Goal: Transaction & Acquisition: Obtain resource

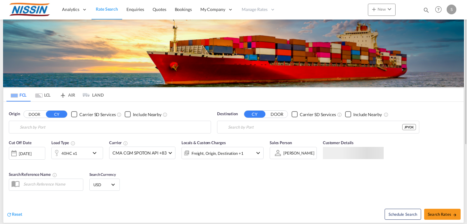
type input "[GEOGRAPHIC_DATA], [GEOGRAPHIC_DATA], USLAX"
type input "[GEOGRAPHIC_DATA], JPYOK"
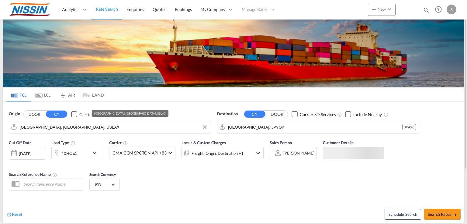
click at [74, 130] on input "[GEOGRAPHIC_DATA], [GEOGRAPHIC_DATA], USLAX" at bounding box center [114, 126] width 188 height 9
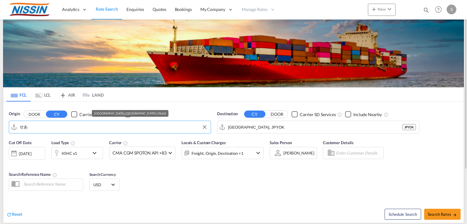
type input "せ"
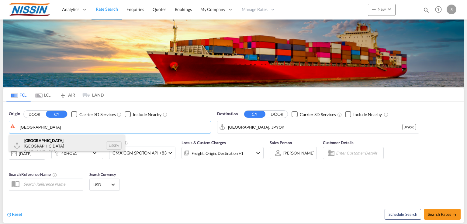
click at [61, 144] on div "[GEOGRAPHIC_DATA] , [GEOGRAPHIC_DATA] [GEOGRAPHIC_DATA] USSEA" at bounding box center [67, 146] width 116 height 22
type input "[GEOGRAPHIC_DATA], [GEOGRAPHIC_DATA], USSEA"
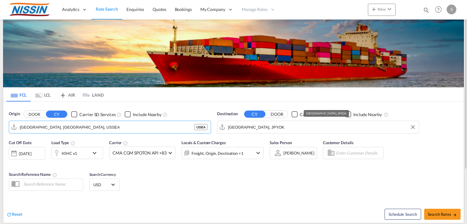
click at [282, 130] on input "[GEOGRAPHIC_DATA], JPYOK" at bounding box center [322, 126] width 188 height 9
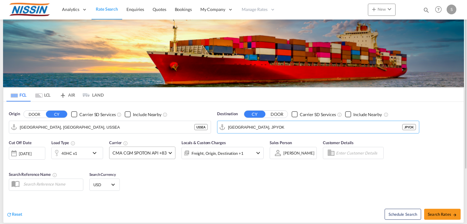
click at [170, 152] on span at bounding box center [170, 151] width 3 height 3
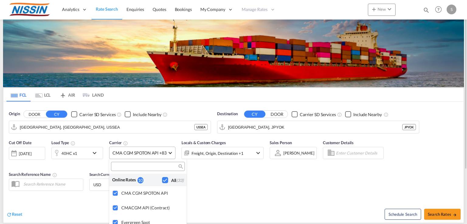
click at [170, 152] on md-backdrop at bounding box center [233, 112] width 467 height 224
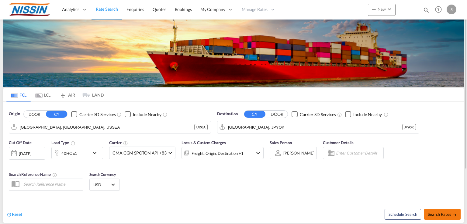
click at [443, 215] on span "Search Rates" at bounding box center [442, 214] width 29 height 5
type input "USSEA to JPYOK / [DATE]"
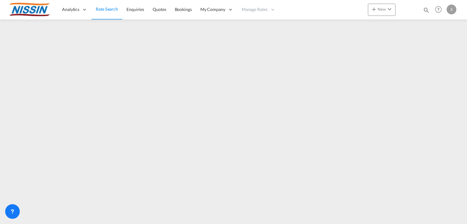
click at [316, 12] on div "Analytics Reports Dashboard Rate Search Enquiries Quotes Bookings" at bounding box center [233, 9] width 449 height 19
